Goal: Task Accomplishment & Management: Use online tool/utility

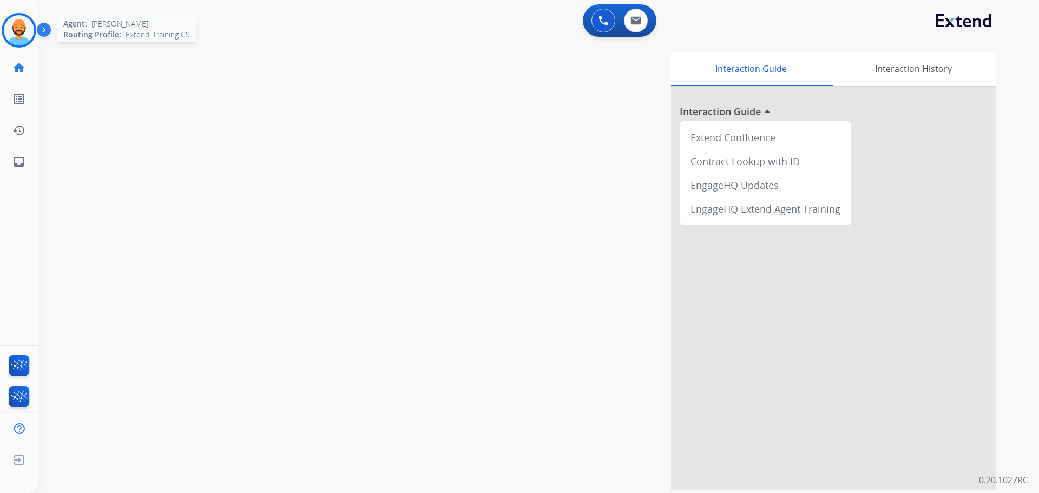
click at [26, 31] on img at bounding box center [19, 30] width 30 height 30
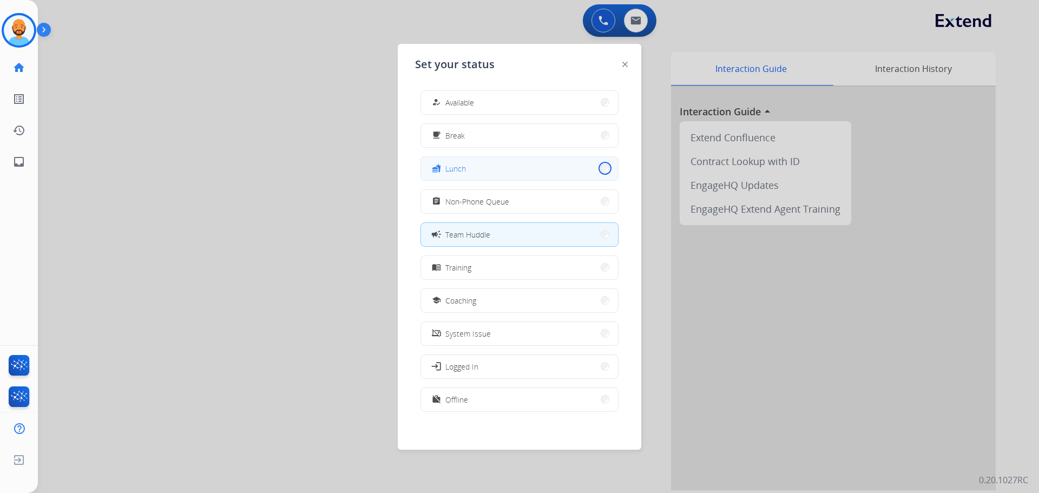
click at [594, 165] on button "fastfood Lunch" at bounding box center [519, 168] width 197 height 23
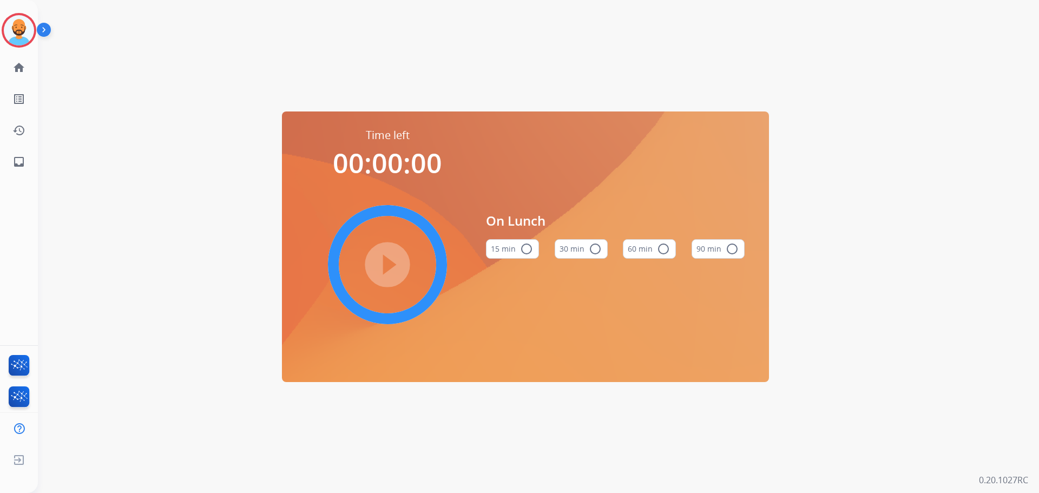
click at [600, 248] on mat-icon "radio_button_unchecked" at bounding box center [595, 248] width 13 height 13
click at [384, 259] on mat-icon "play_circle_filled" at bounding box center [387, 264] width 13 height 13
click at [18, 21] on img at bounding box center [19, 30] width 30 height 30
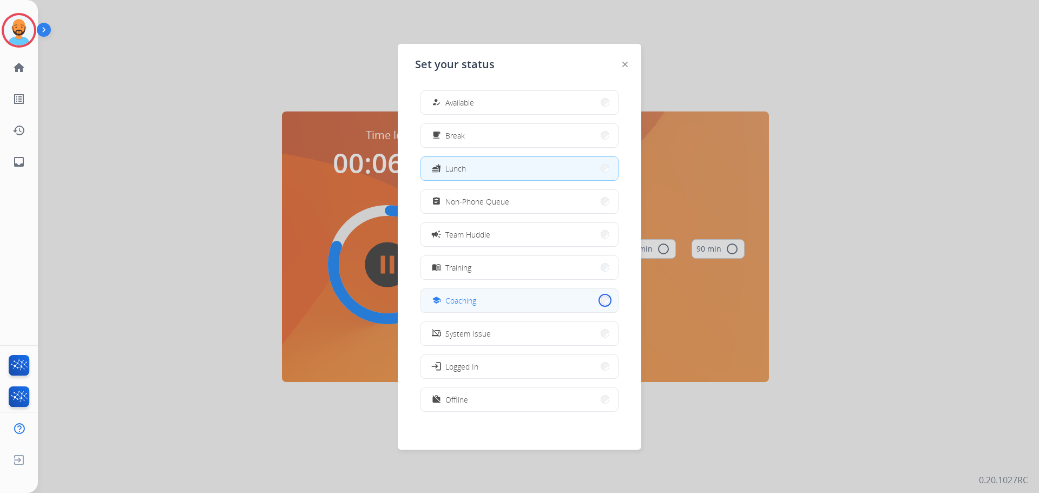
click at [599, 303] on button "school Coaching" at bounding box center [519, 300] width 197 height 23
